Goal: Find contact information: Find contact information

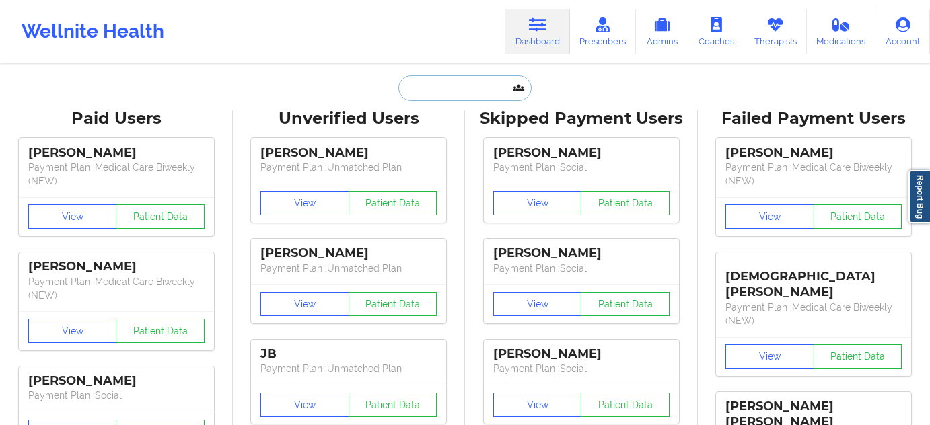
click at [442, 88] on input "text" at bounding box center [464, 88] width 133 height 26
paste input "[PERSON_NAME]"
type input "[PERSON_NAME]"
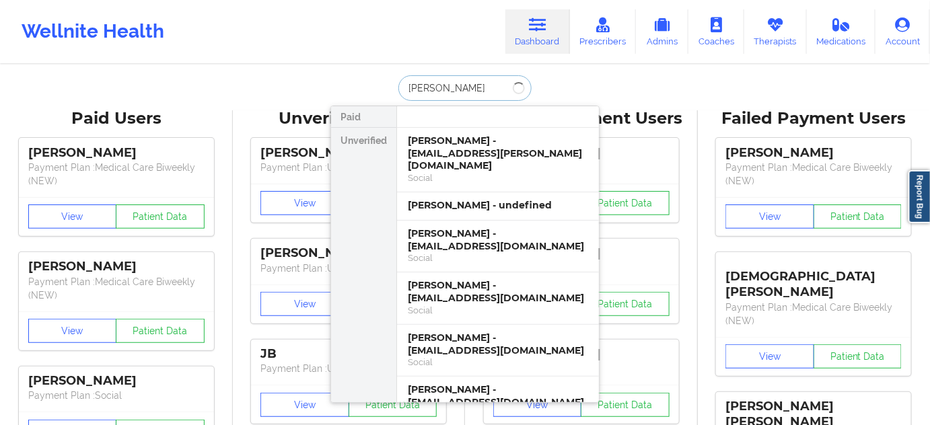
click at [450, 90] on input "[PERSON_NAME]" at bounding box center [464, 88] width 133 height 26
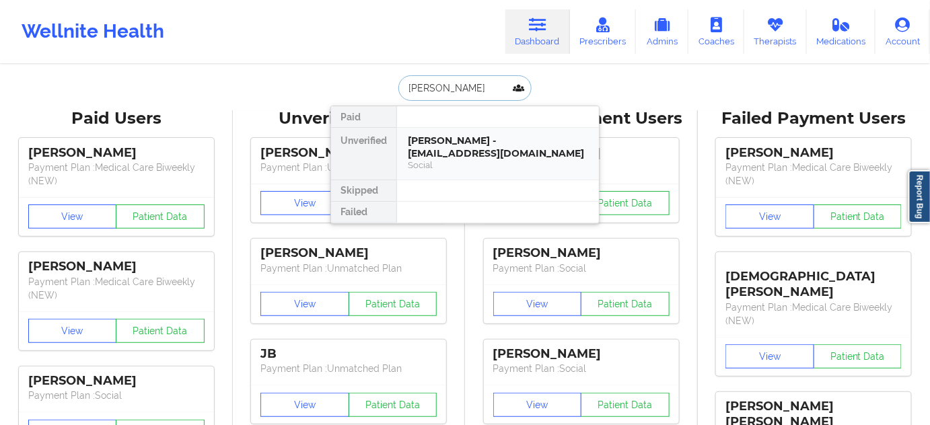
click at [459, 145] on div "[PERSON_NAME] - [EMAIL_ADDRESS][DOMAIN_NAME]" at bounding box center [498, 147] width 180 height 25
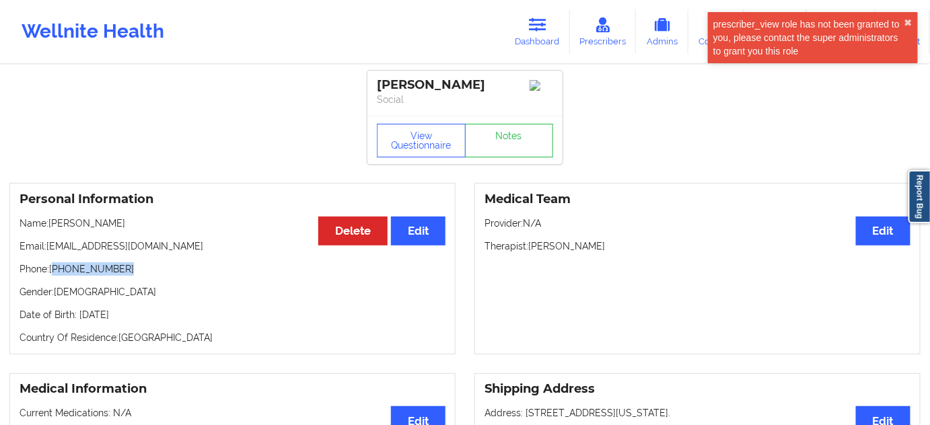
drag, startPoint x: 55, startPoint y: 275, endPoint x: 134, endPoint y: 274, distance: 79.4
click at [133, 274] on p "Phone: [PHONE_NUMBER]" at bounding box center [233, 269] width 426 height 13
copy p "[PHONE_NUMBER]"
